Goal: Task Accomplishment & Management: Manage account settings

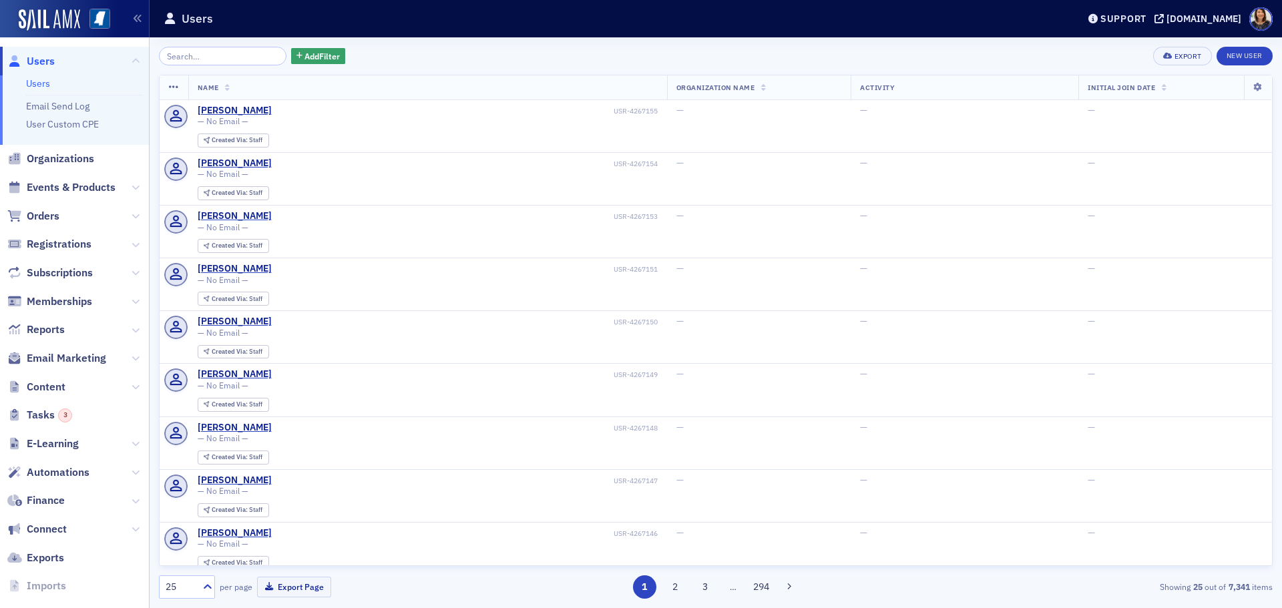
click at [234, 59] on input "search" at bounding box center [222, 56] width 127 height 19
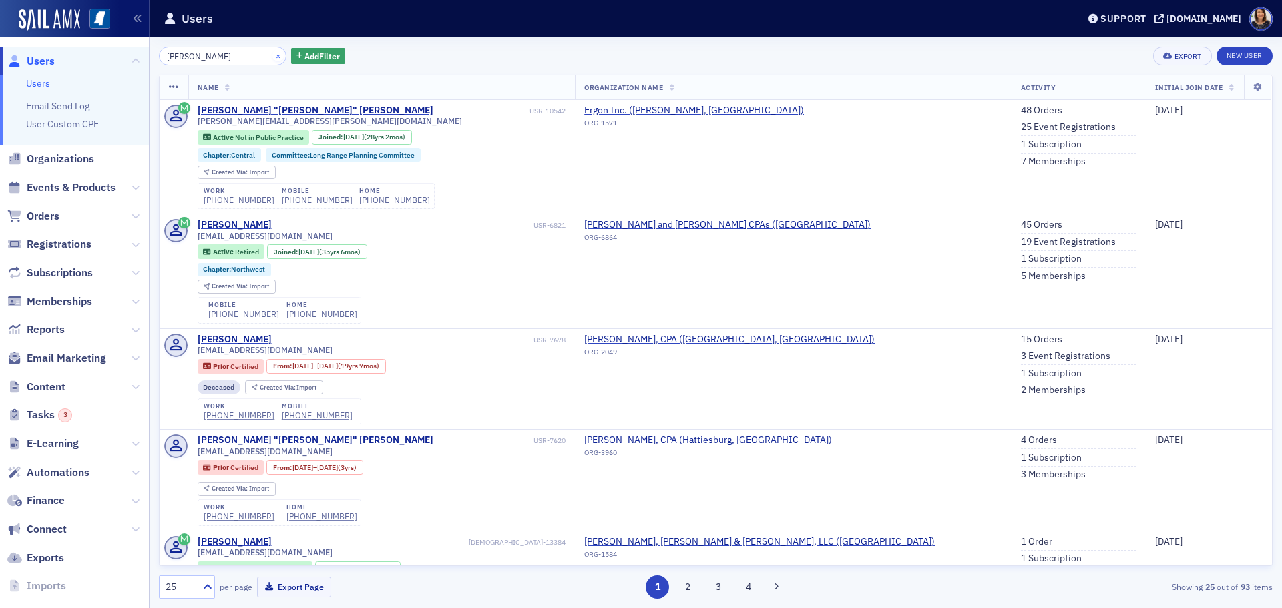
type input "lee adams"
click at [272, 57] on button "×" at bounding box center [278, 55] width 12 height 12
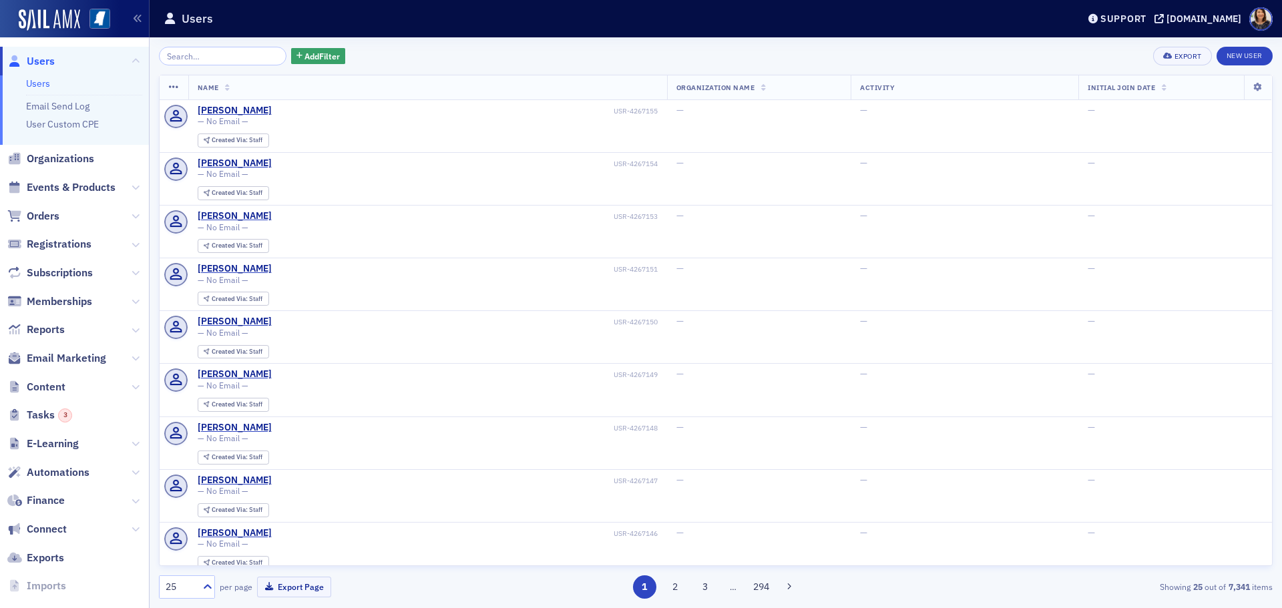
click at [64, 151] on span "Organizations" at bounding box center [74, 159] width 149 height 29
click at [69, 155] on span "Organizations" at bounding box center [60, 159] width 67 height 15
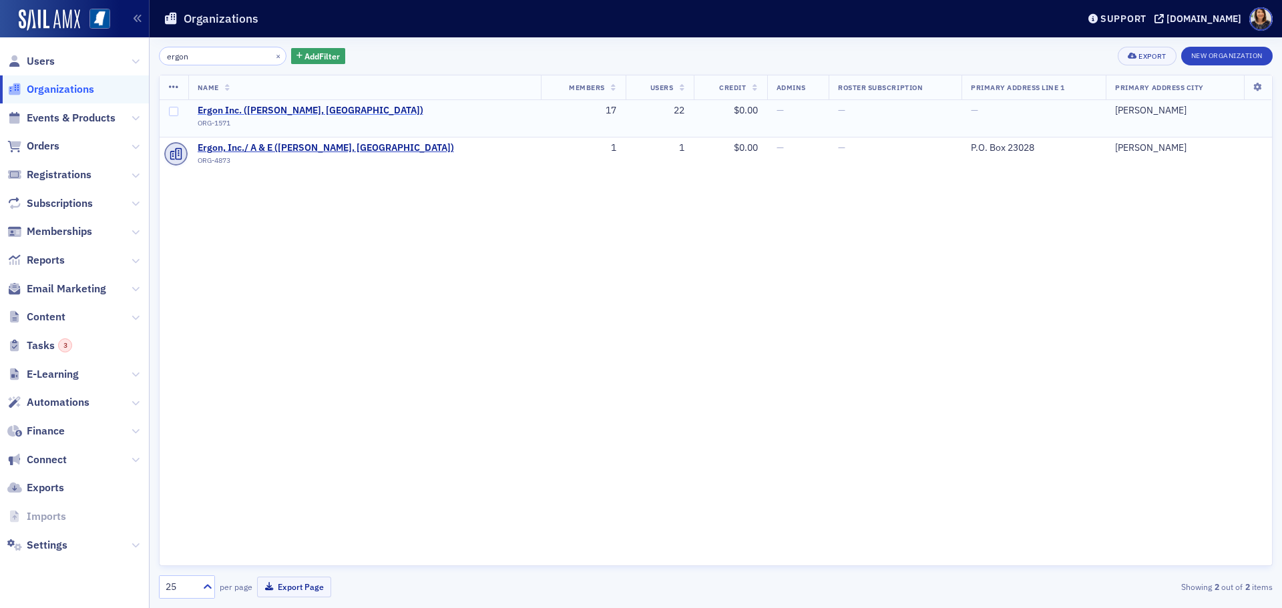
type input "ergon"
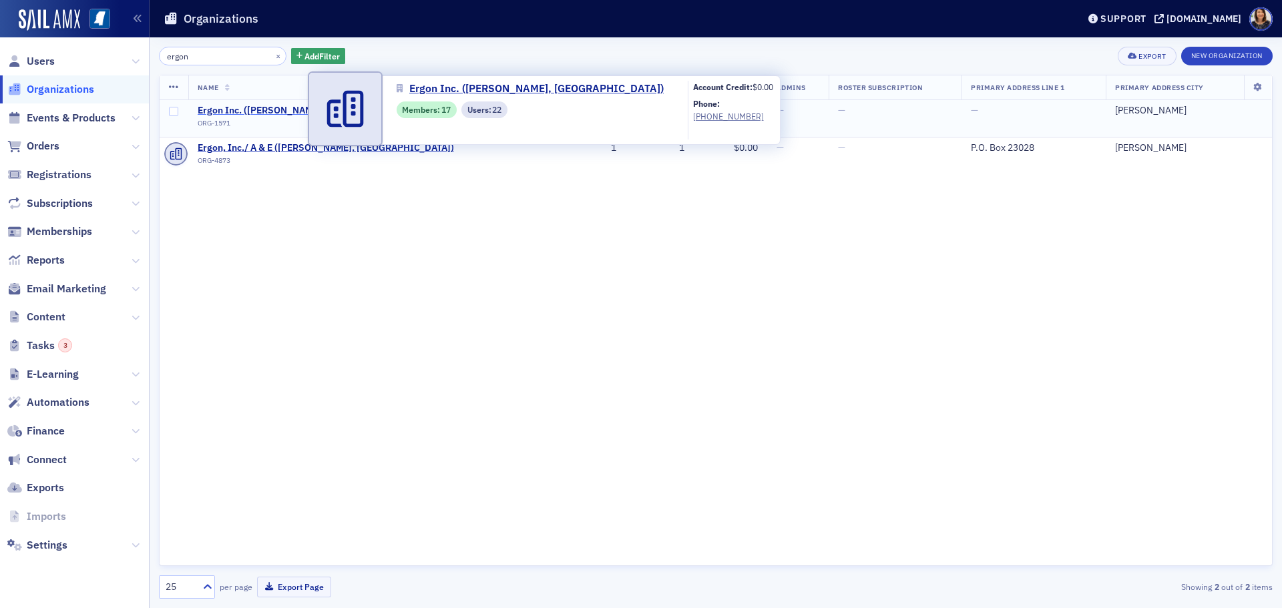
click at [276, 110] on span "Ergon Inc. ([PERSON_NAME], [GEOGRAPHIC_DATA])" at bounding box center [311, 111] width 226 height 12
select select "US"
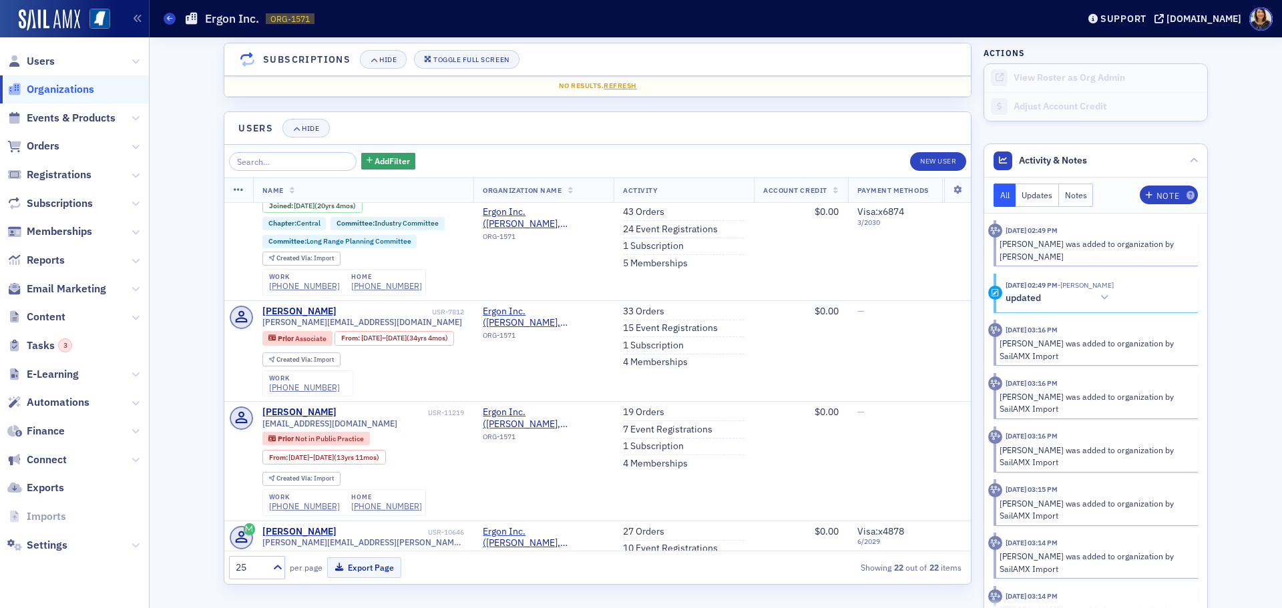
scroll to position [236, 0]
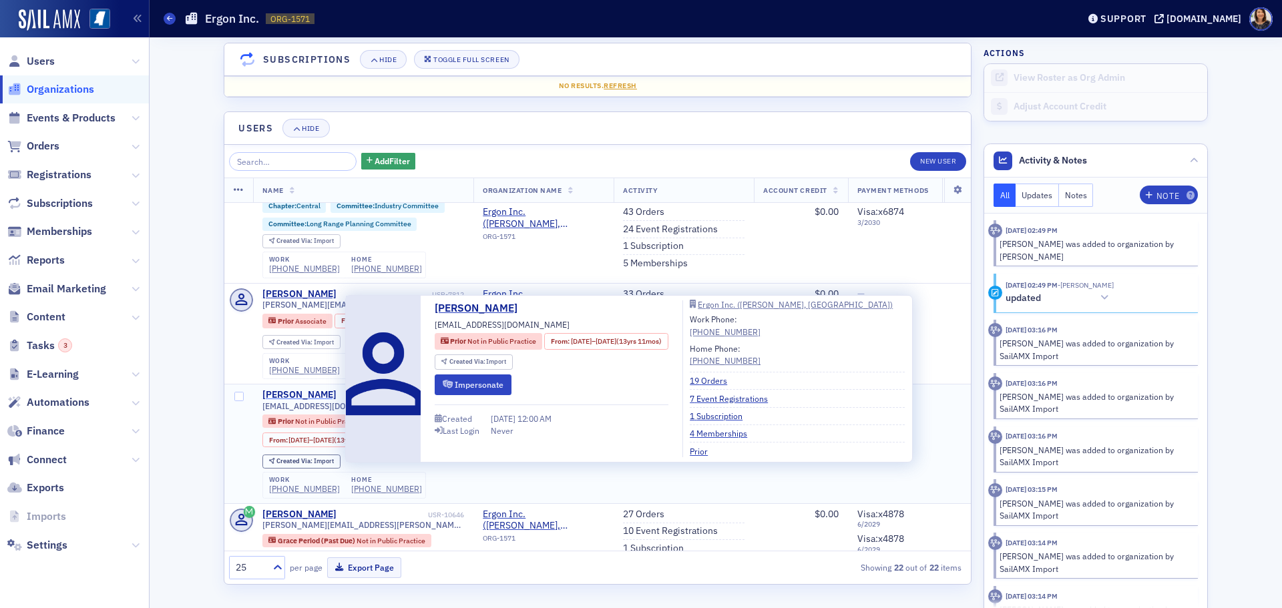
click at [291, 389] on div "Stephanie Tompkins" at bounding box center [299, 395] width 74 height 12
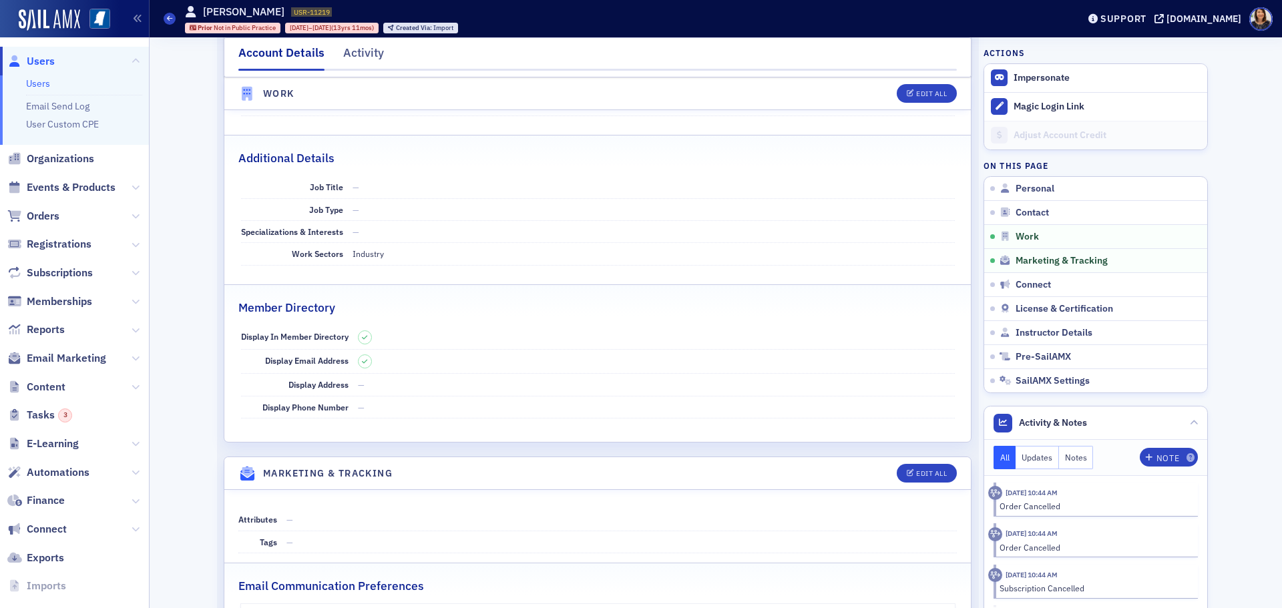
select select "US"
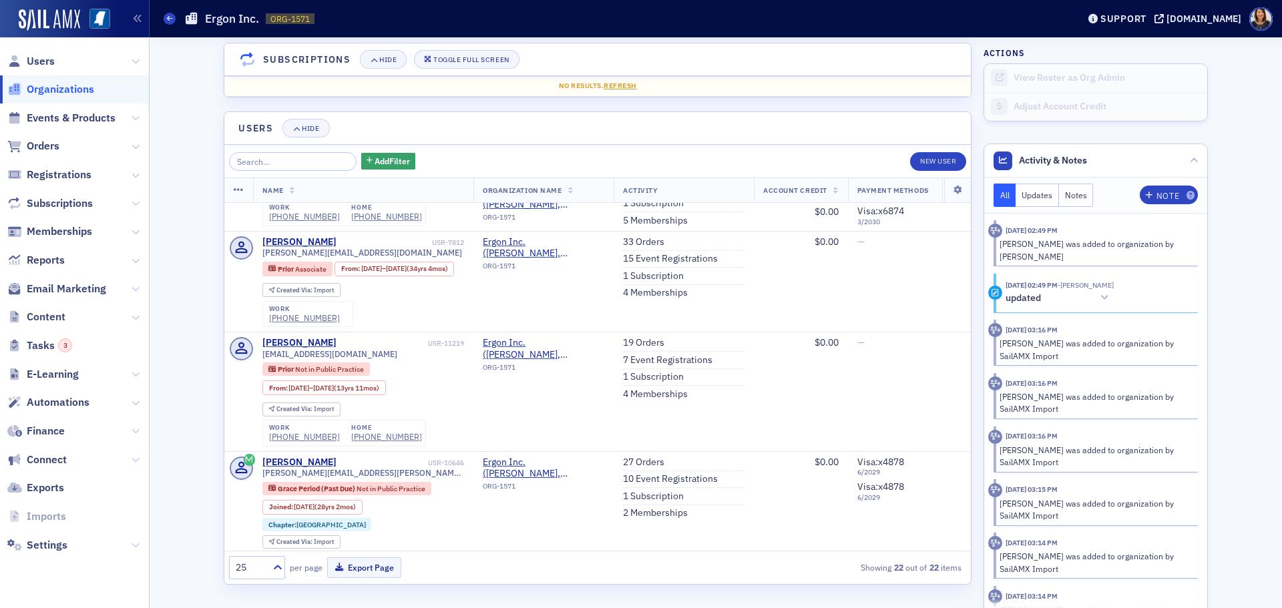
scroll to position [294, 0]
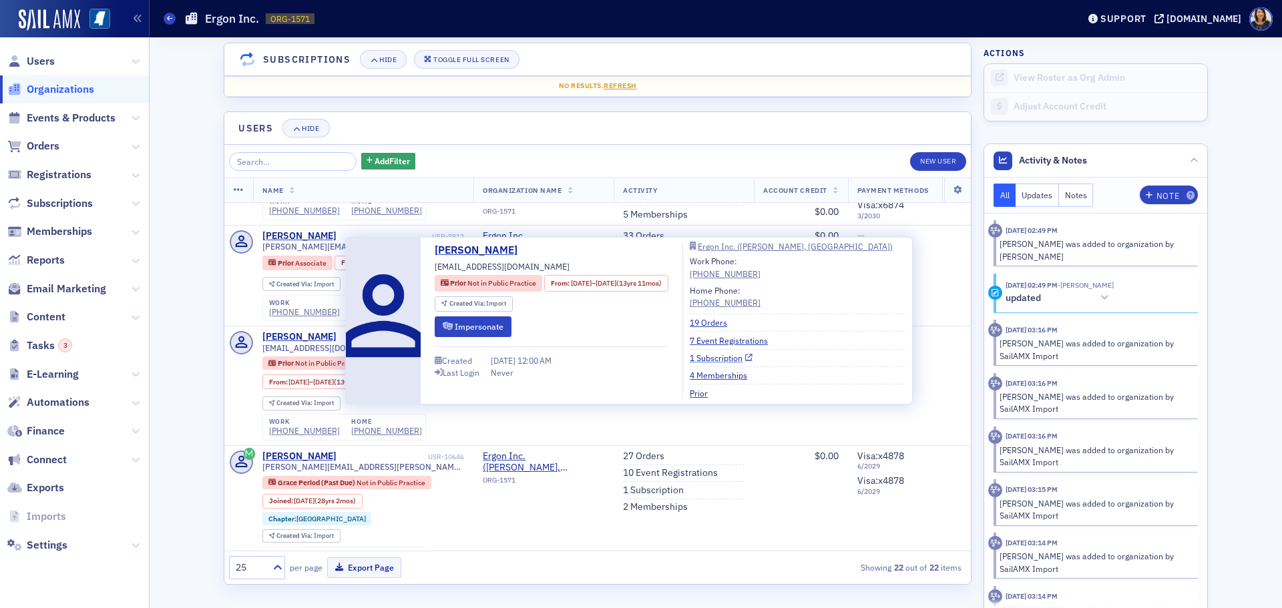
click at [729, 356] on link "1 Subscription" at bounding box center [721, 358] width 63 height 12
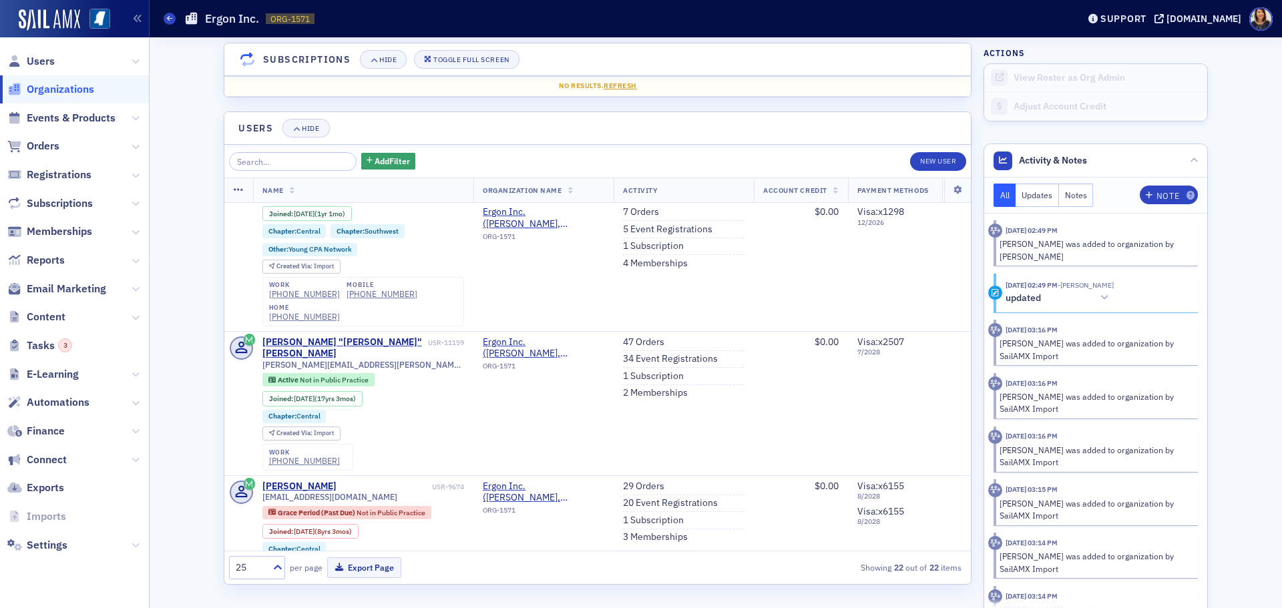
scroll to position [888, 0]
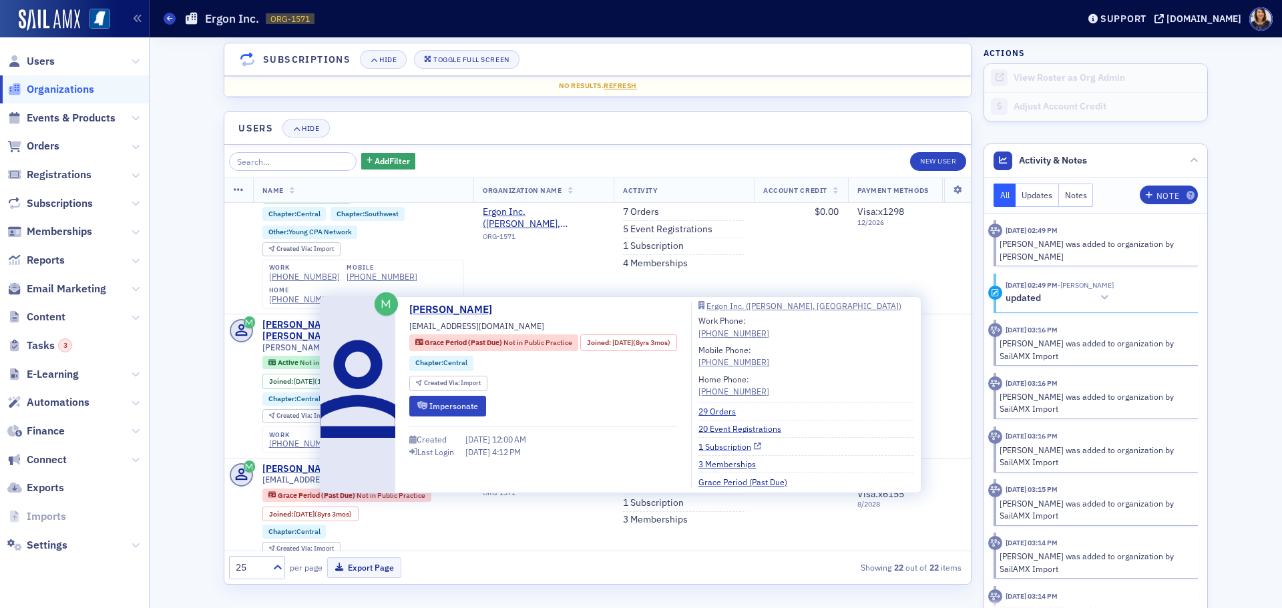
click at [726, 447] on link "1 Subscription" at bounding box center [729, 447] width 63 height 12
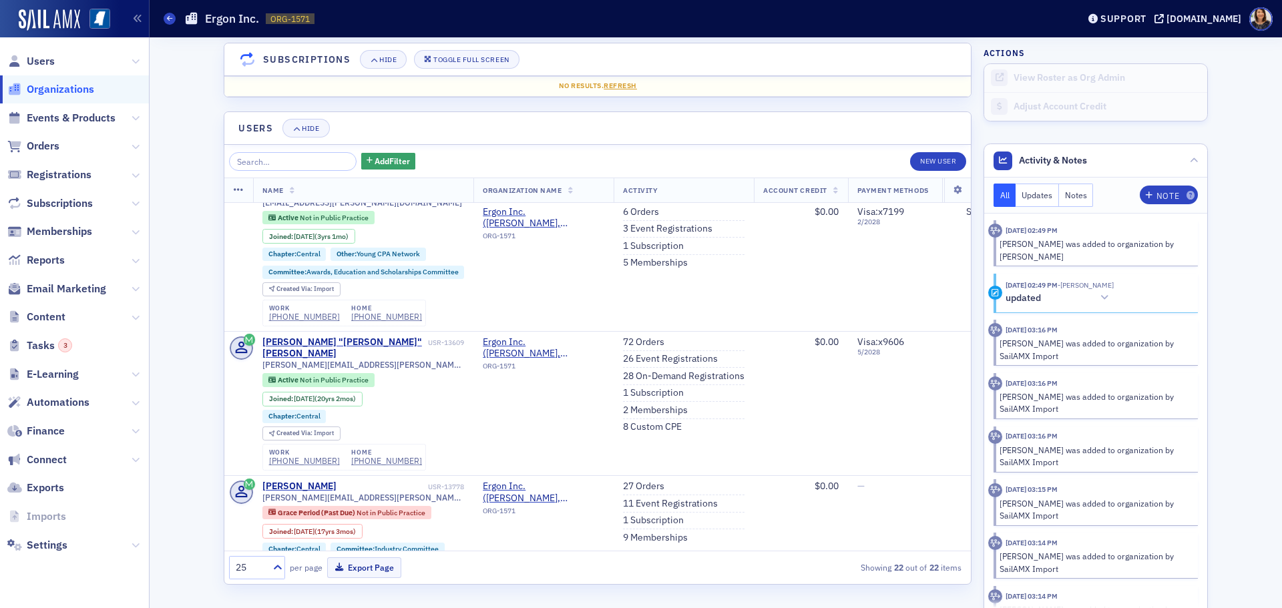
scroll to position [1776, 0]
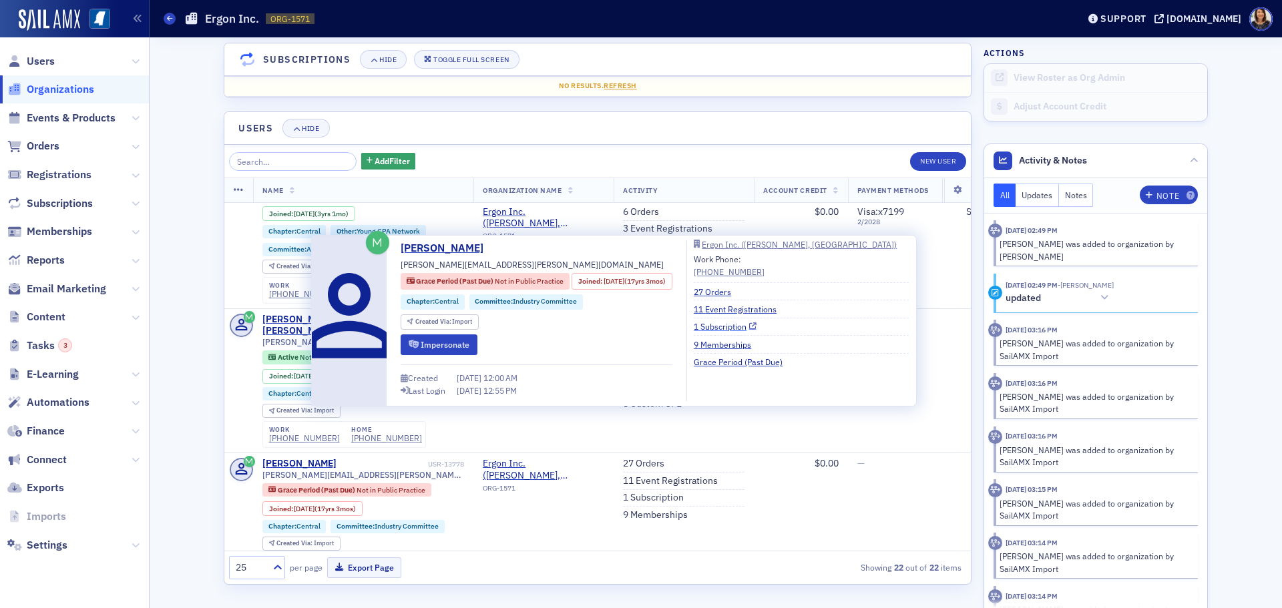
click at [732, 325] on link "1 Subscription" at bounding box center [725, 326] width 63 height 12
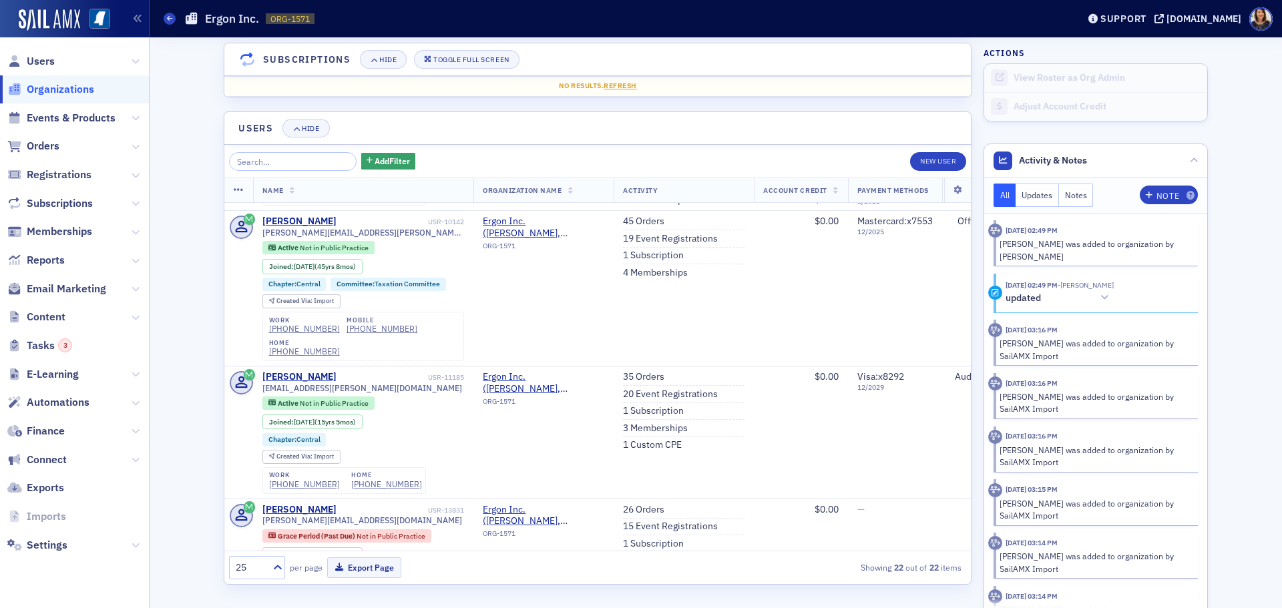
scroll to position [2306, 0]
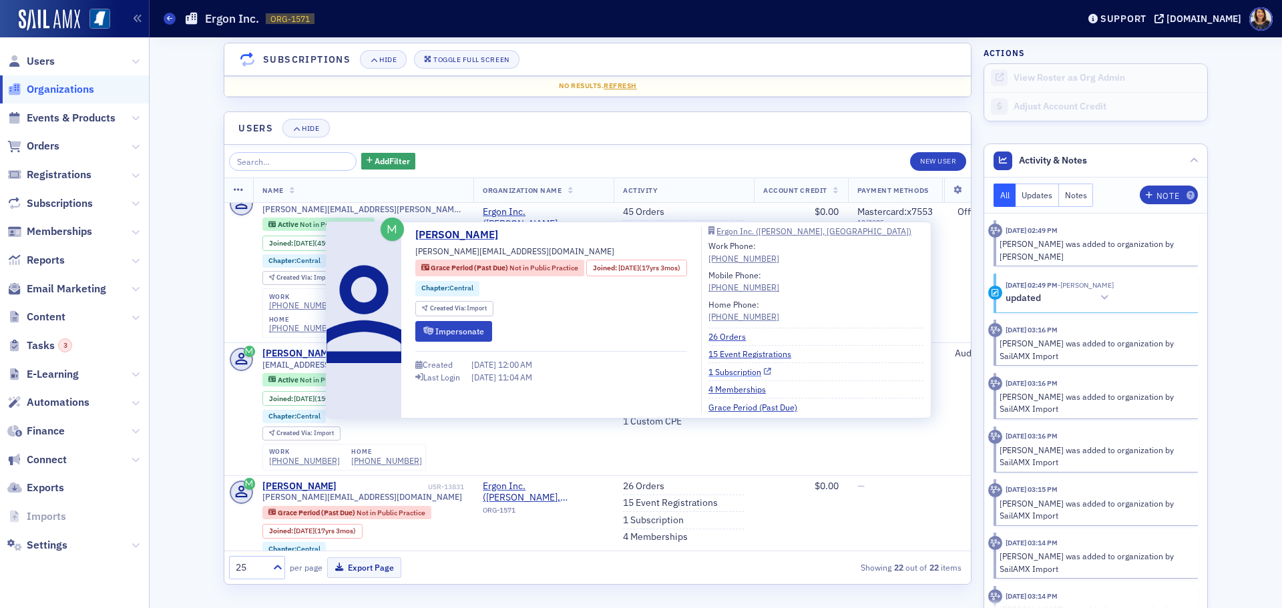
click at [744, 373] on link "1 Subscription" at bounding box center [739, 372] width 63 height 12
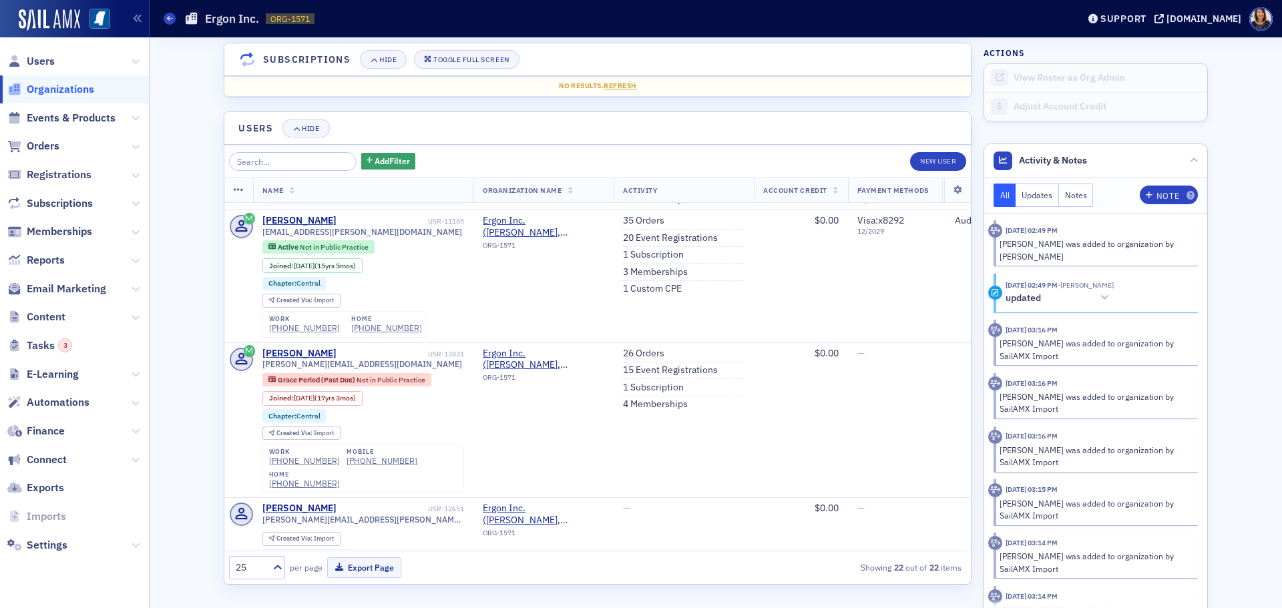
scroll to position [2451, 0]
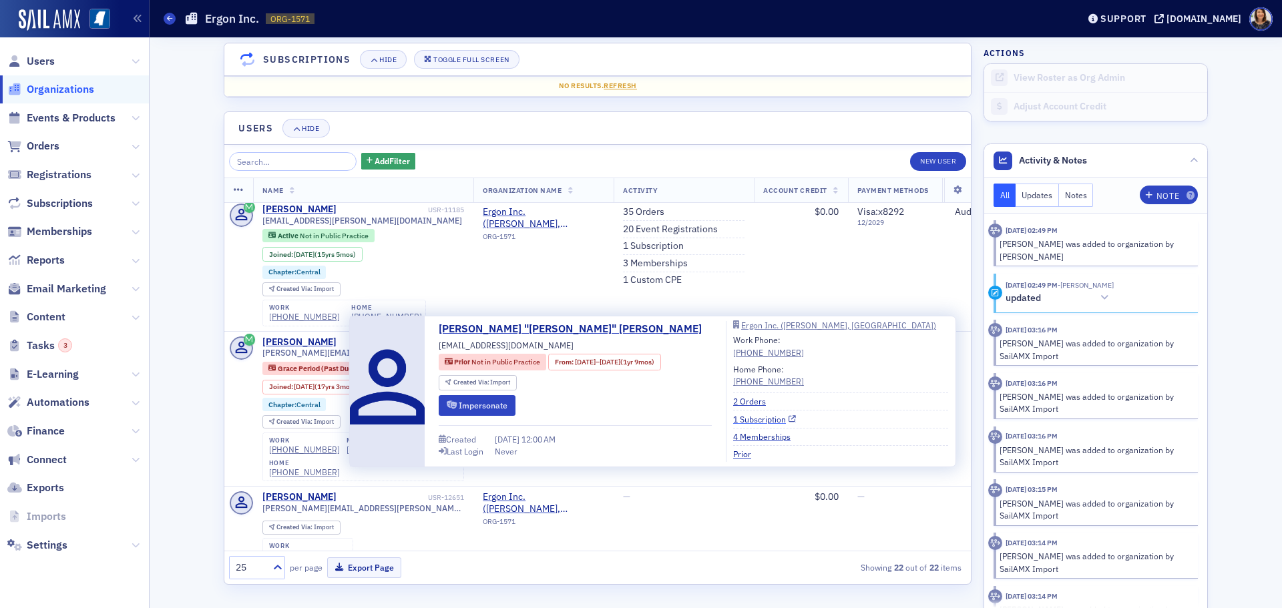
click at [749, 417] on link "1 Subscription" at bounding box center [764, 419] width 63 height 12
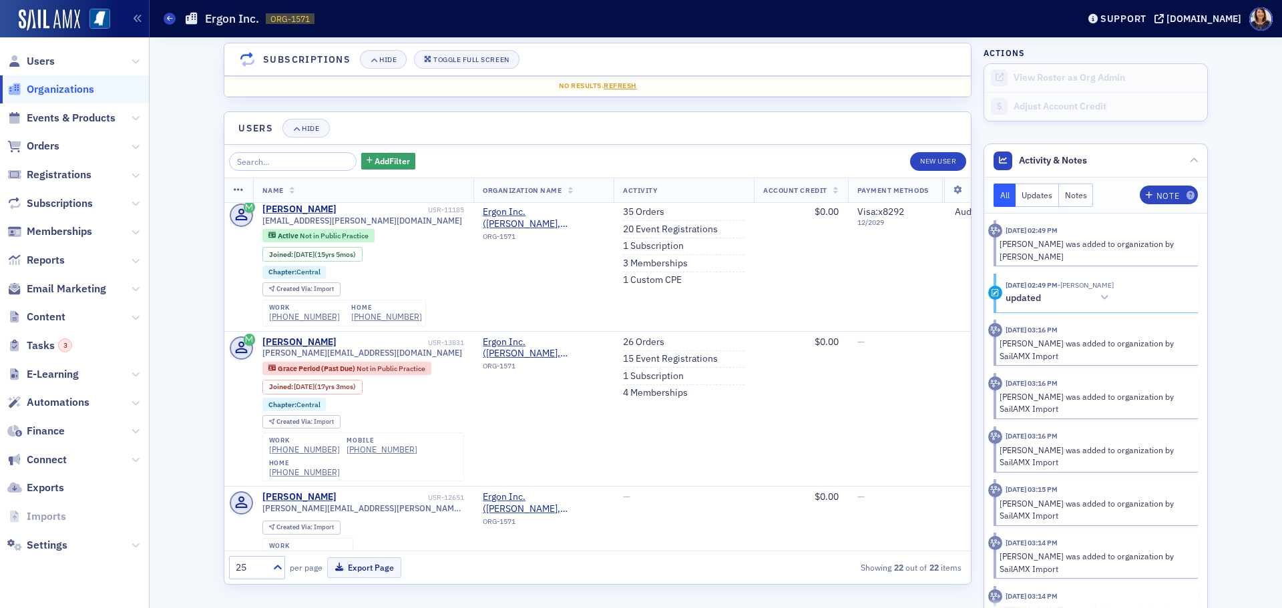
scroll to position [2560, 0]
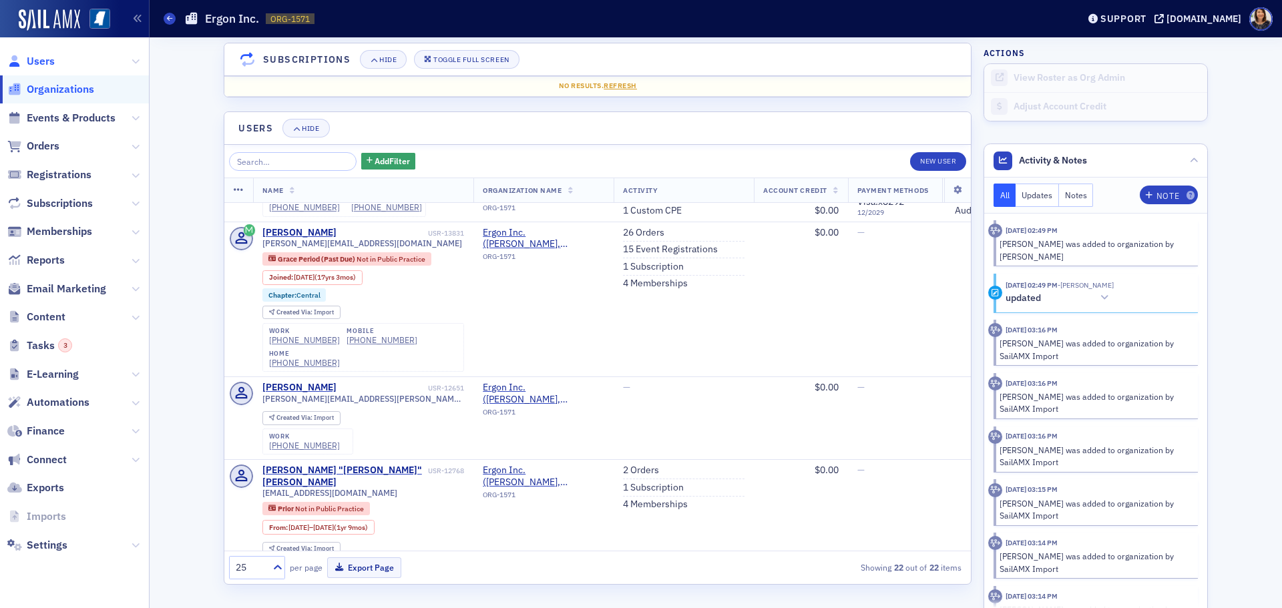
click at [30, 62] on span "Users" at bounding box center [41, 61] width 28 height 15
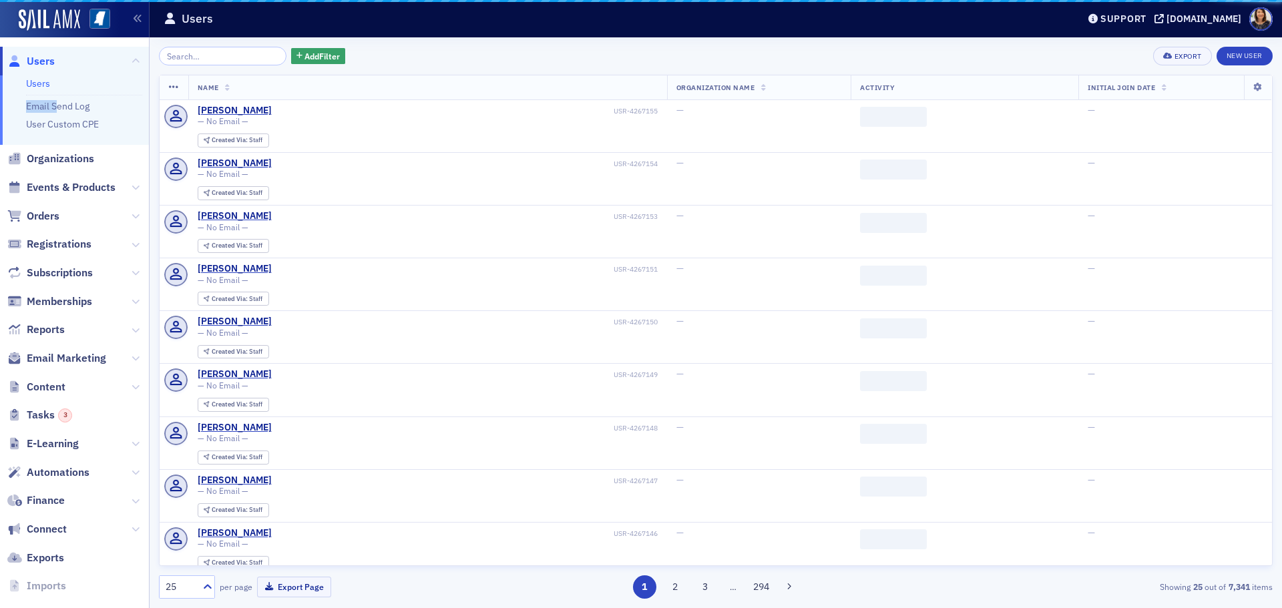
click at [55, 91] on ul "Users Email Send Log User Custom CPE" at bounding box center [74, 109] width 149 height 69
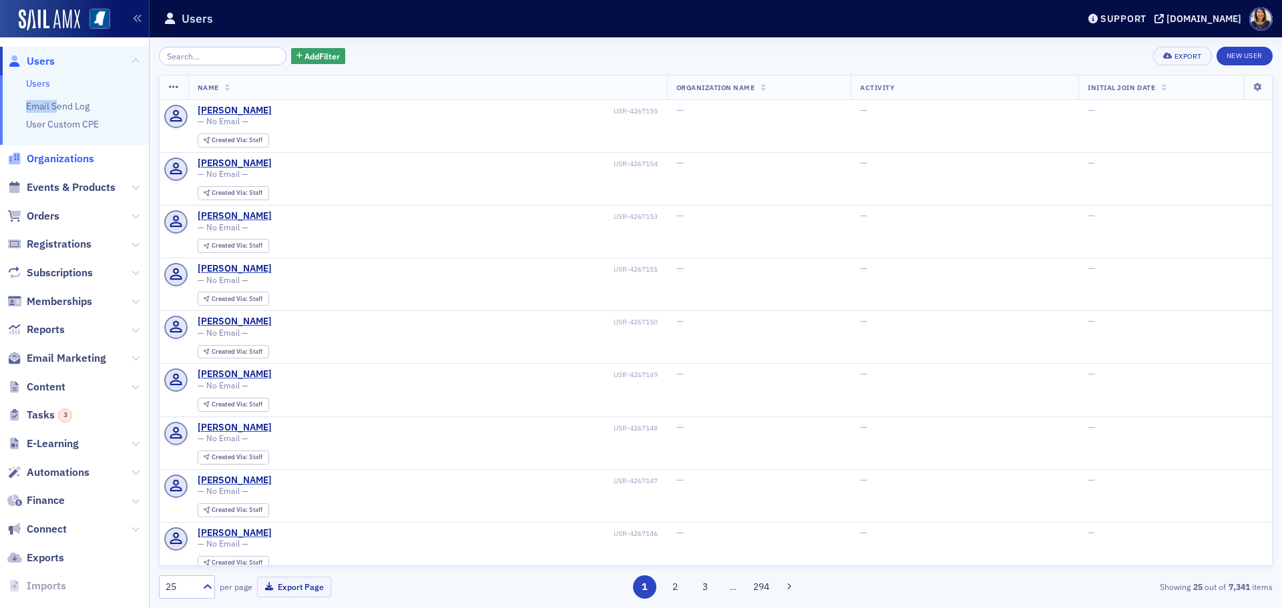
click at [45, 160] on span "Organizations" at bounding box center [60, 159] width 67 height 15
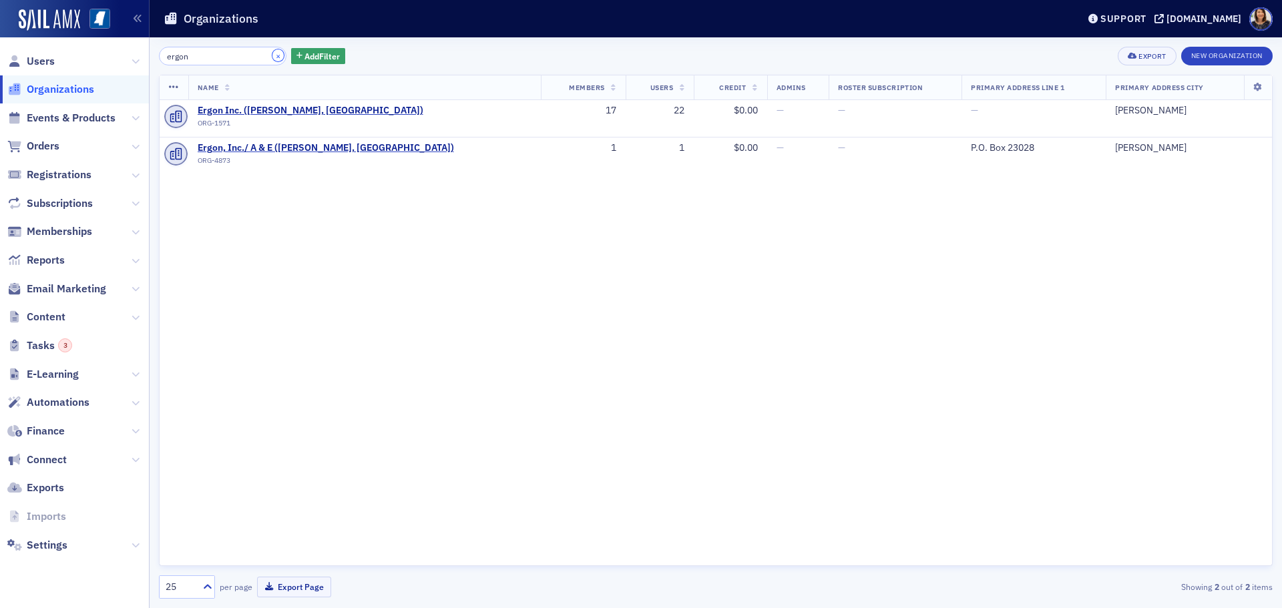
click at [272, 58] on button "×" at bounding box center [278, 55] width 12 height 12
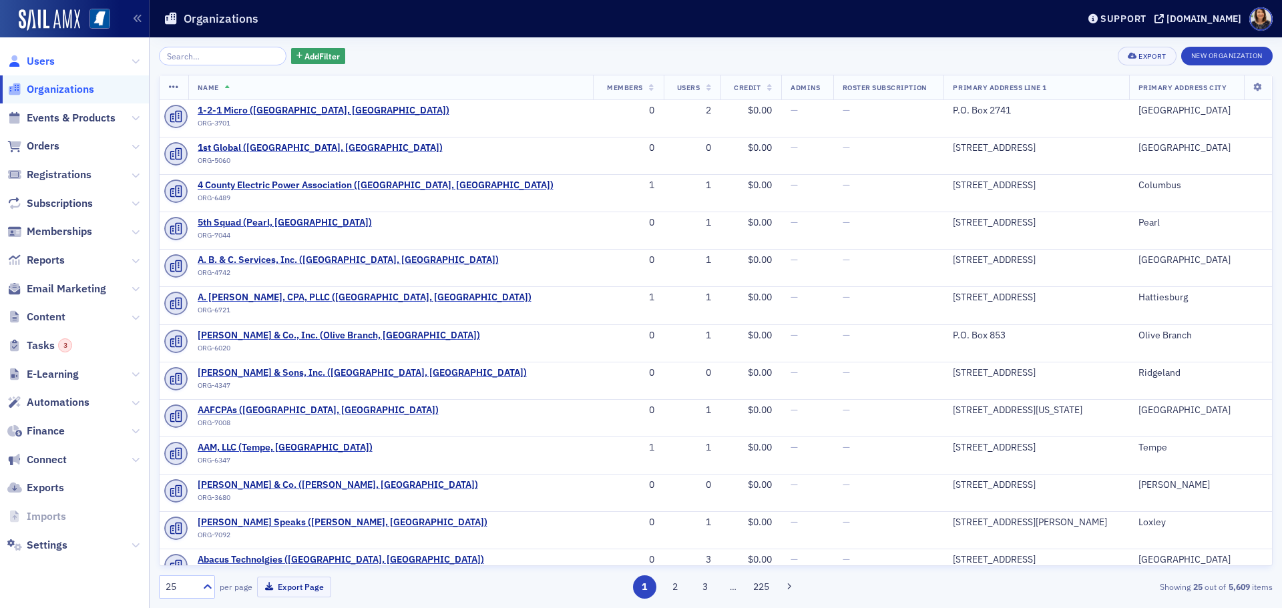
click at [37, 63] on span "Users" at bounding box center [41, 61] width 28 height 15
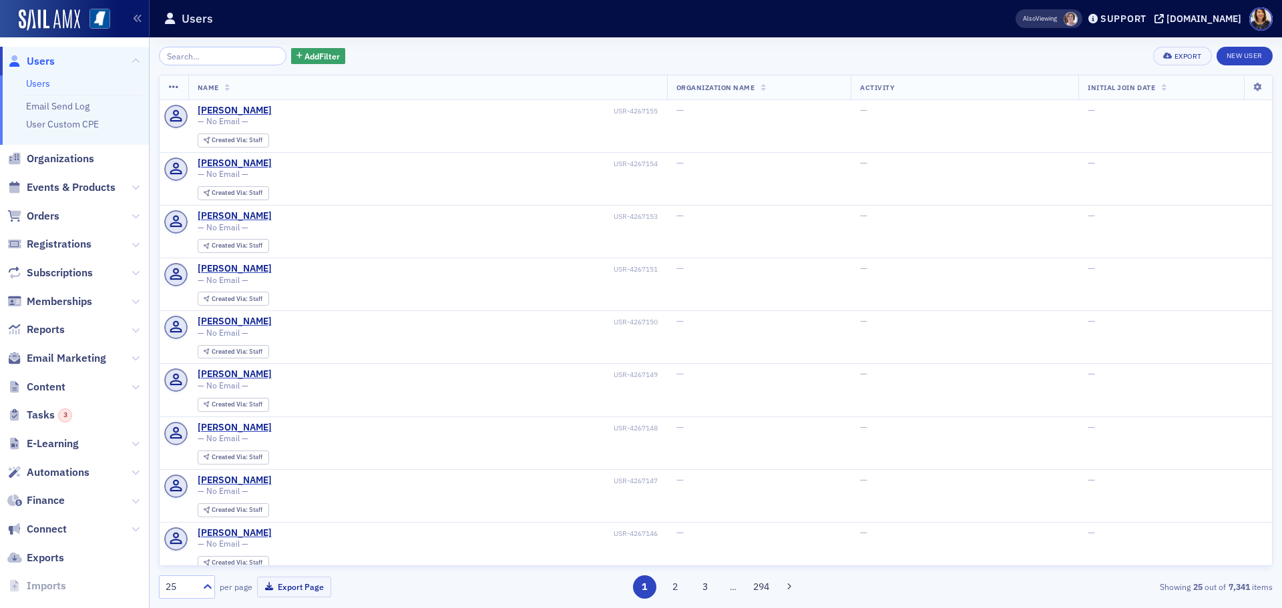
click at [47, 64] on span "Users" at bounding box center [41, 61] width 28 height 15
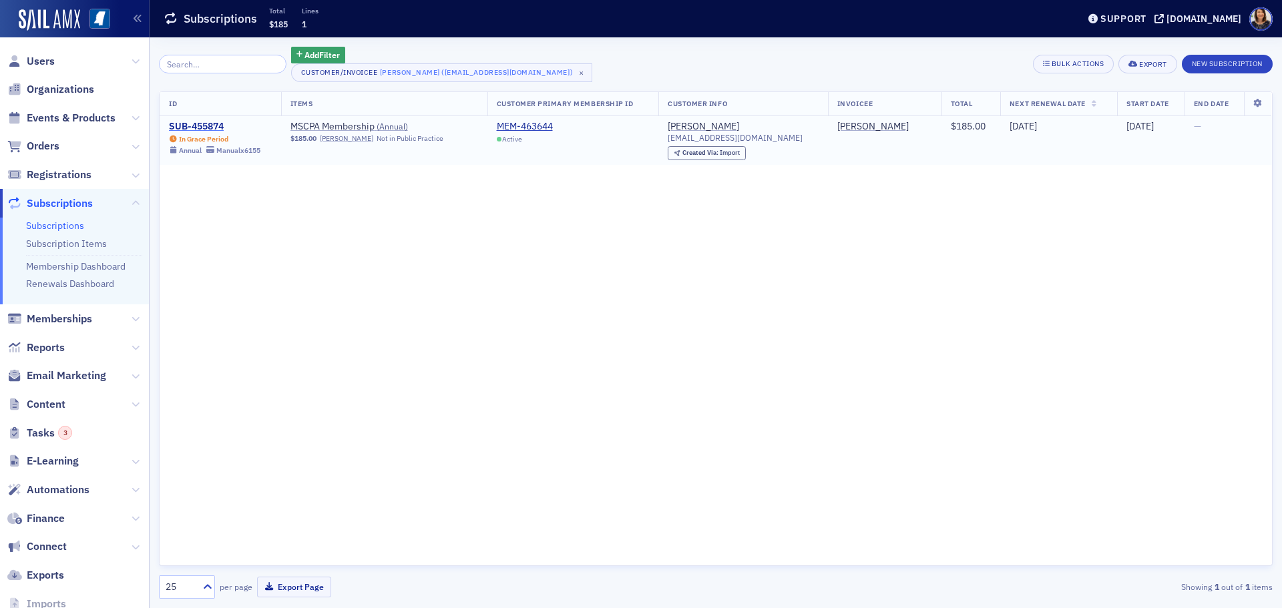
click at [208, 122] on div "SUB-455874" at bounding box center [214, 127] width 91 height 12
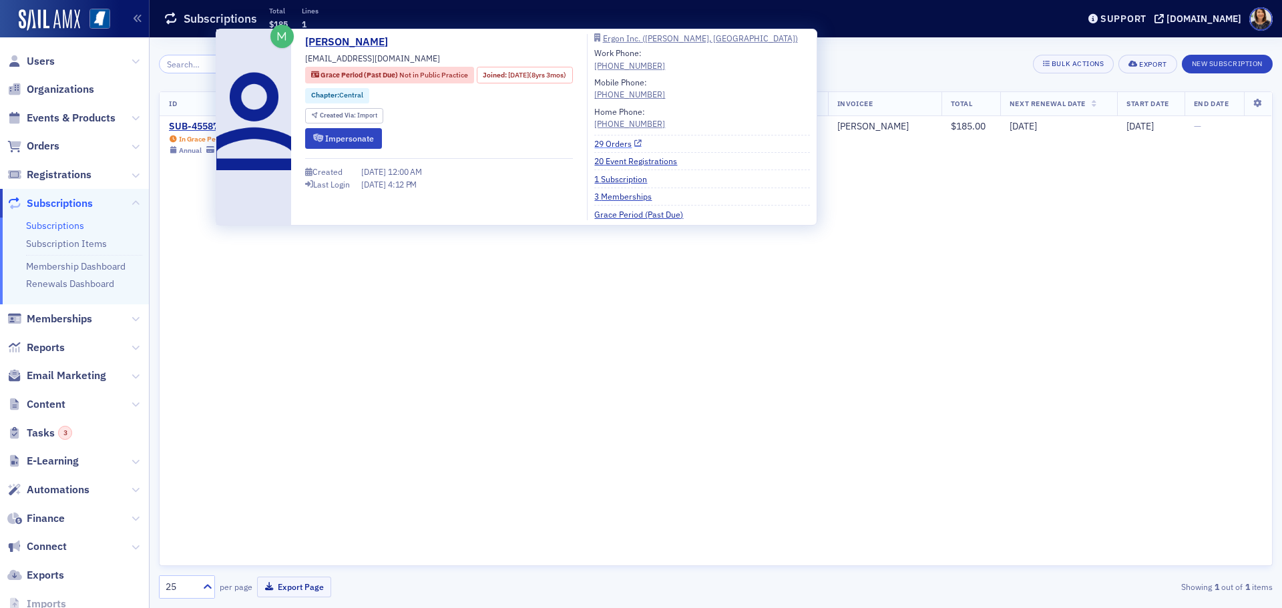
click at [642, 139] on link "29 Orders" at bounding box center [617, 144] width 47 height 12
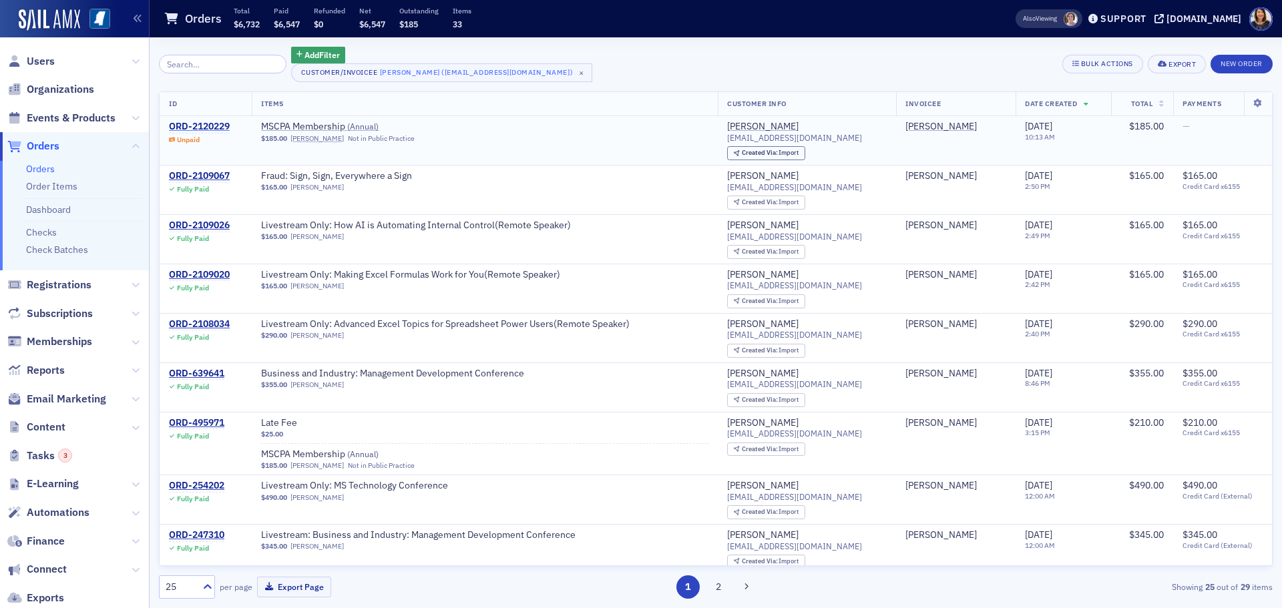
click at [198, 122] on div "ORD-2120229" at bounding box center [199, 127] width 61 height 12
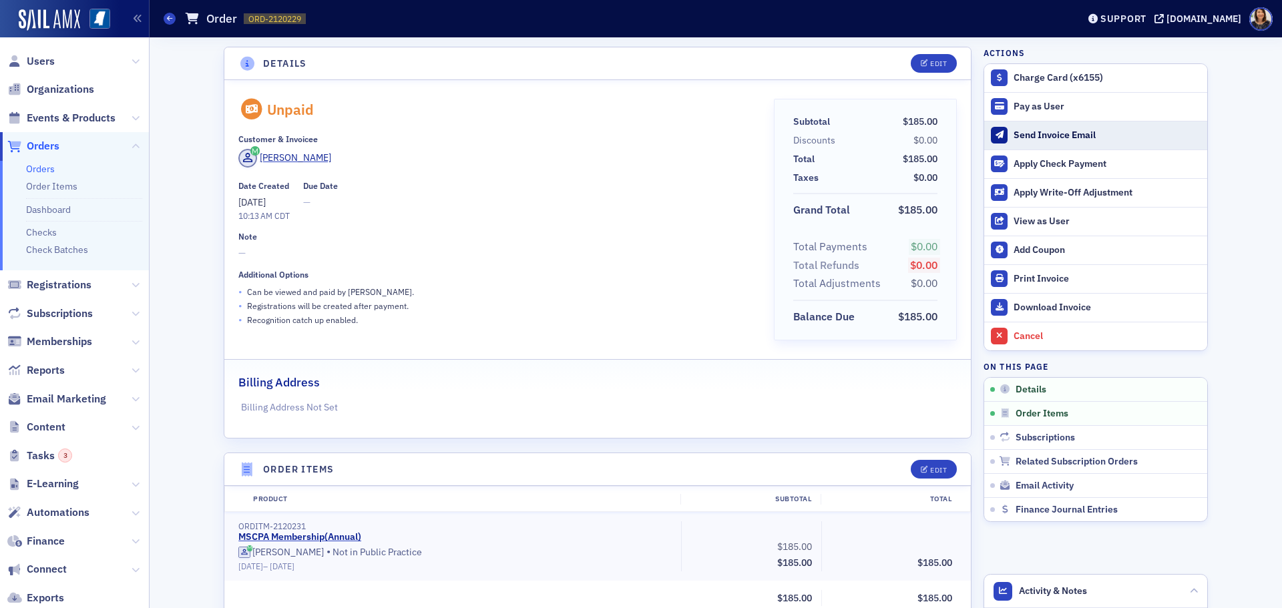
click at [1031, 136] on div "Send Invoice Email" at bounding box center [1106, 136] width 187 height 12
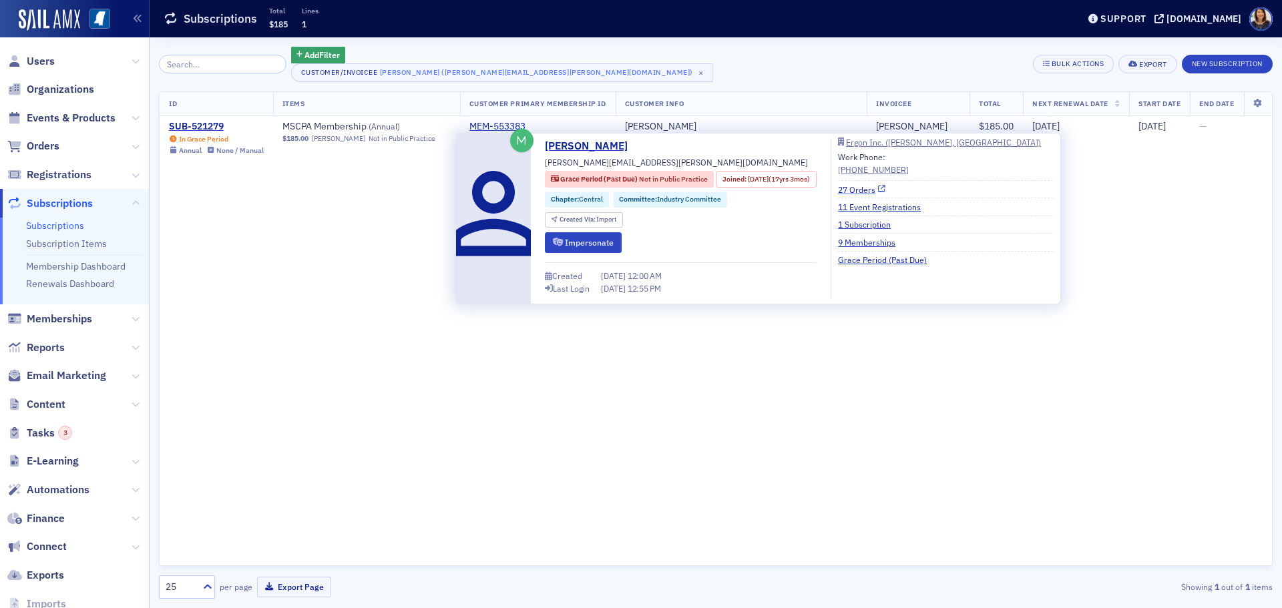
click at [872, 186] on link "27 Orders" at bounding box center [861, 190] width 47 height 12
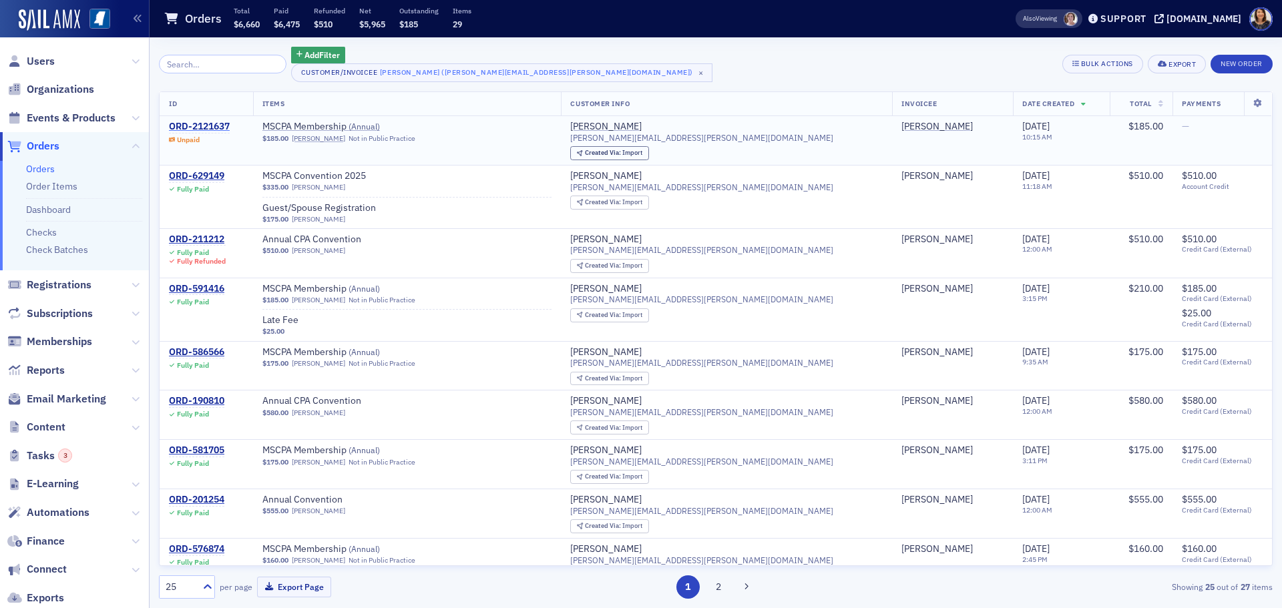
click at [202, 123] on div "ORD-2121637" at bounding box center [199, 127] width 61 height 12
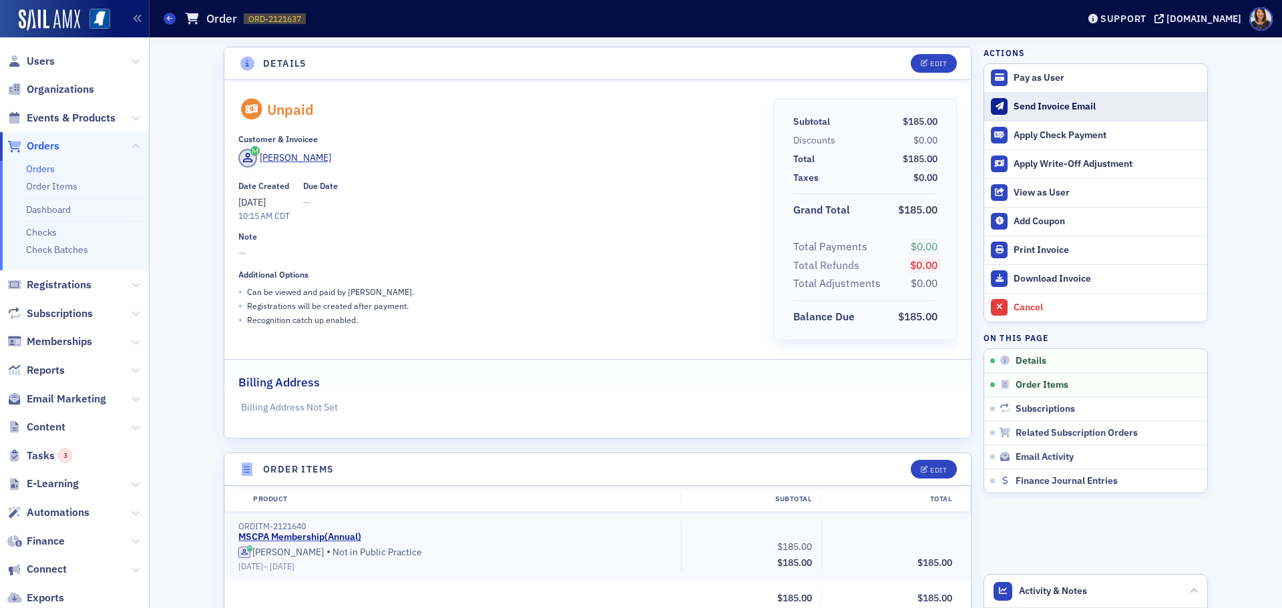
click at [1013, 104] on div "Send Invoice Email" at bounding box center [1106, 107] width 187 height 12
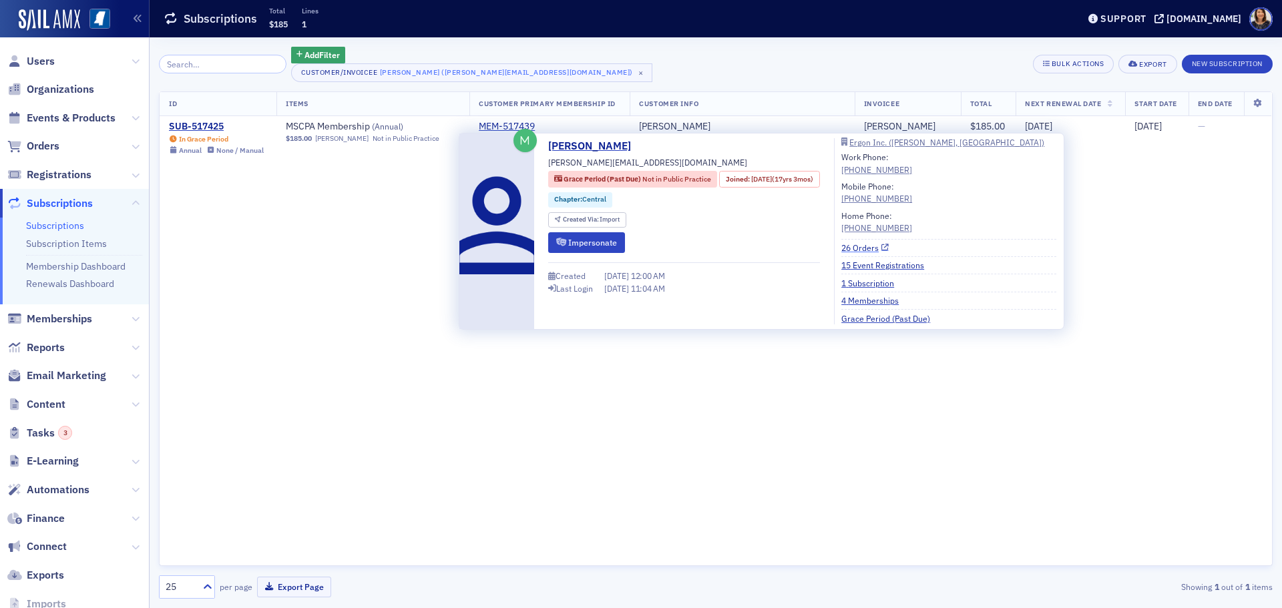
click at [864, 248] on link "26 Orders" at bounding box center [864, 248] width 47 height 12
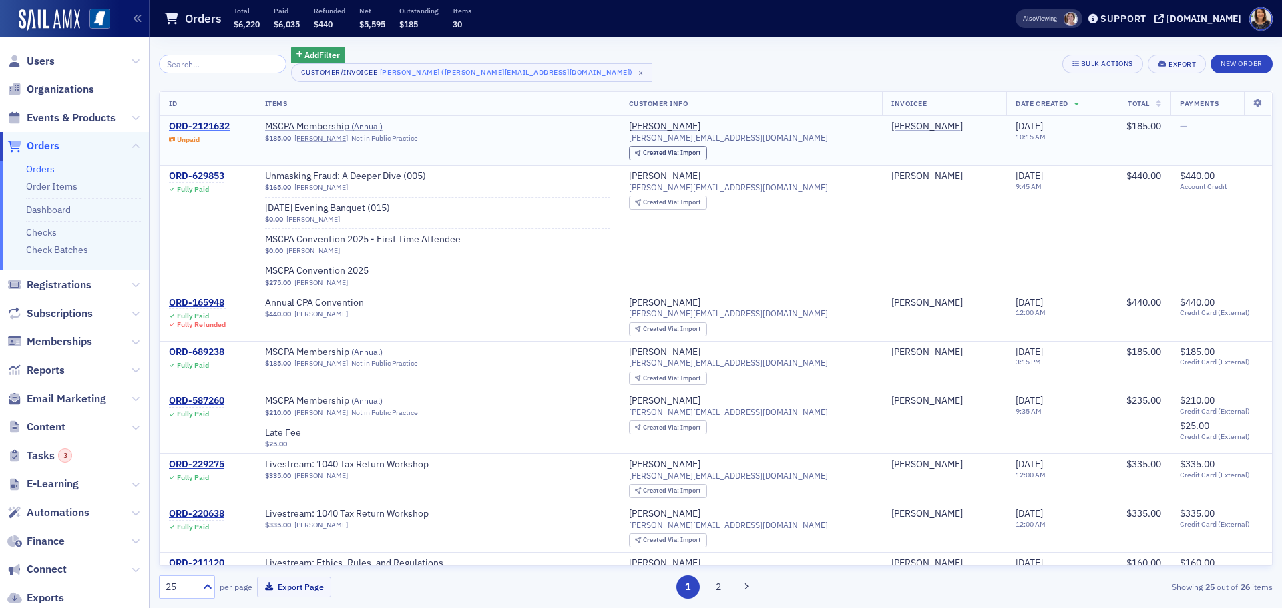
click at [203, 123] on div "ORD-2121632" at bounding box center [199, 127] width 61 height 12
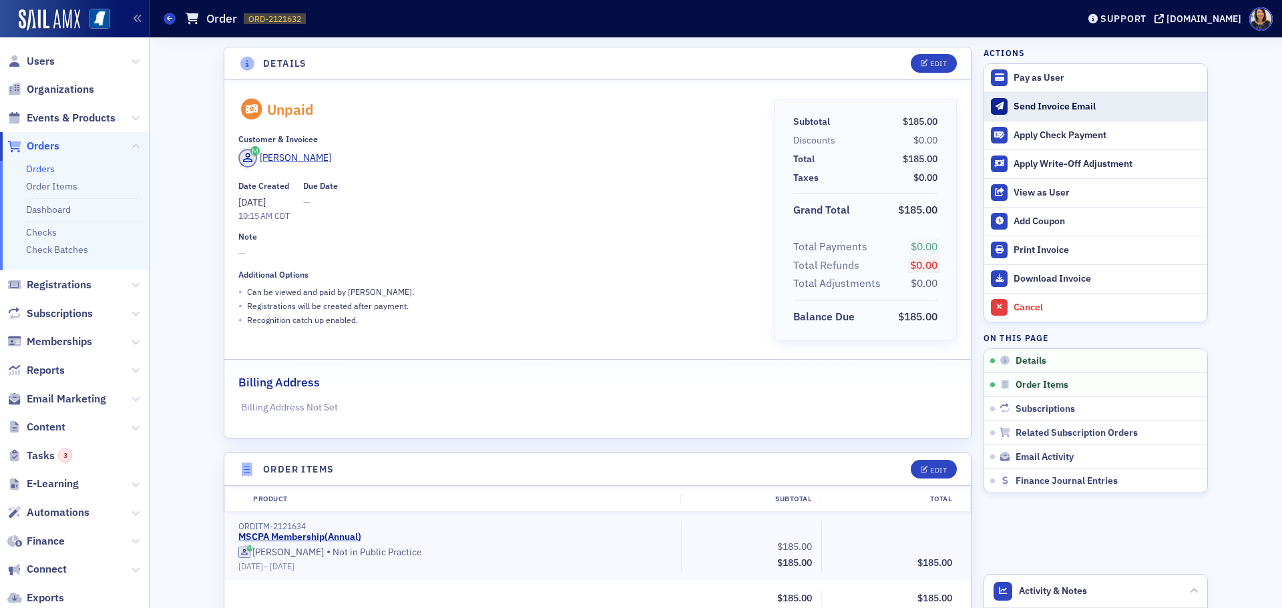
click at [1023, 105] on div "Send Invoice Email" at bounding box center [1106, 107] width 187 height 12
